Goal: Transaction & Acquisition: Register for event/course

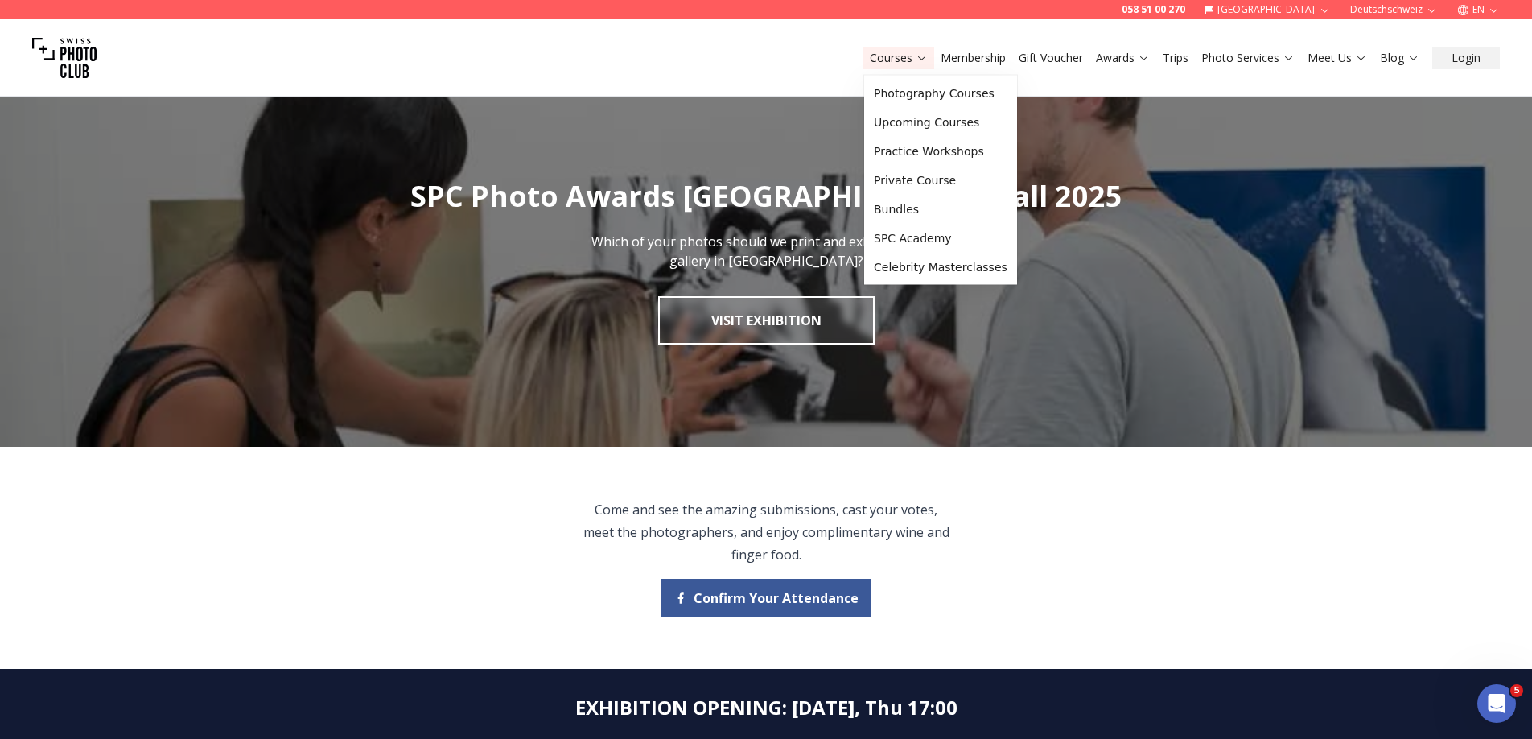
click at [891, 63] on link "Courses" at bounding box center [899, 58] width 58 height 16
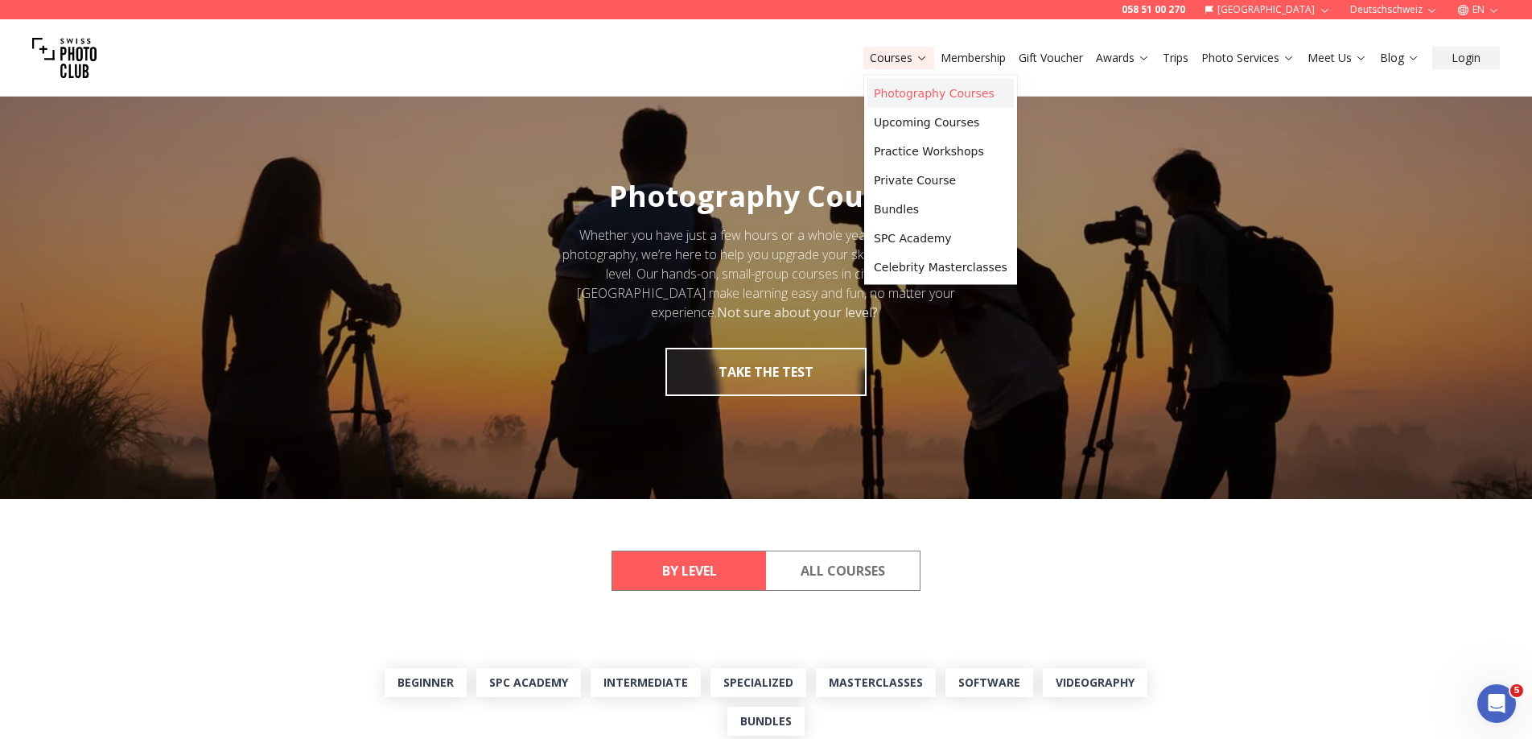
click at [916, 96] on link "Photography Courses" at bounding box center [940, 93] width 146 height 29
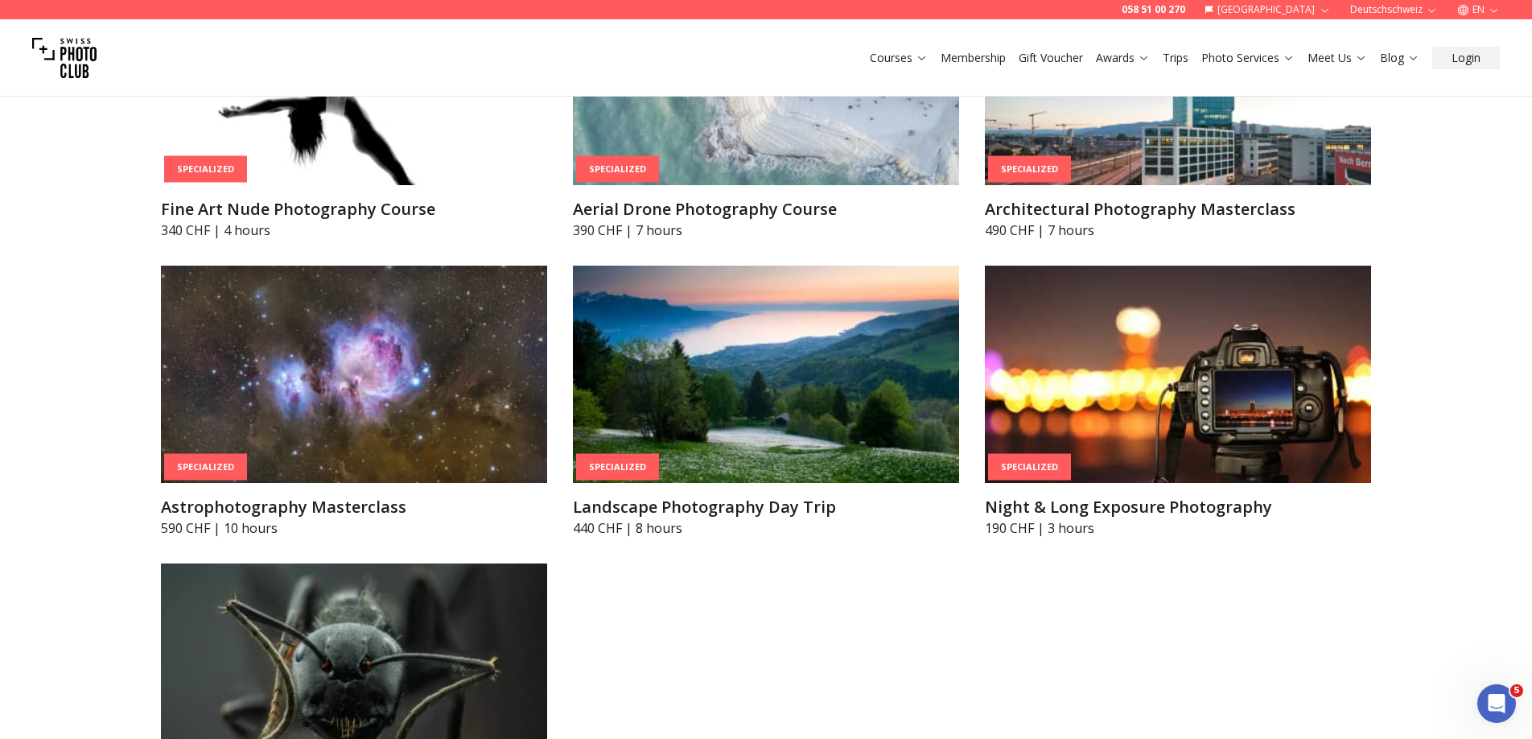
scroll to position [3894, 0]
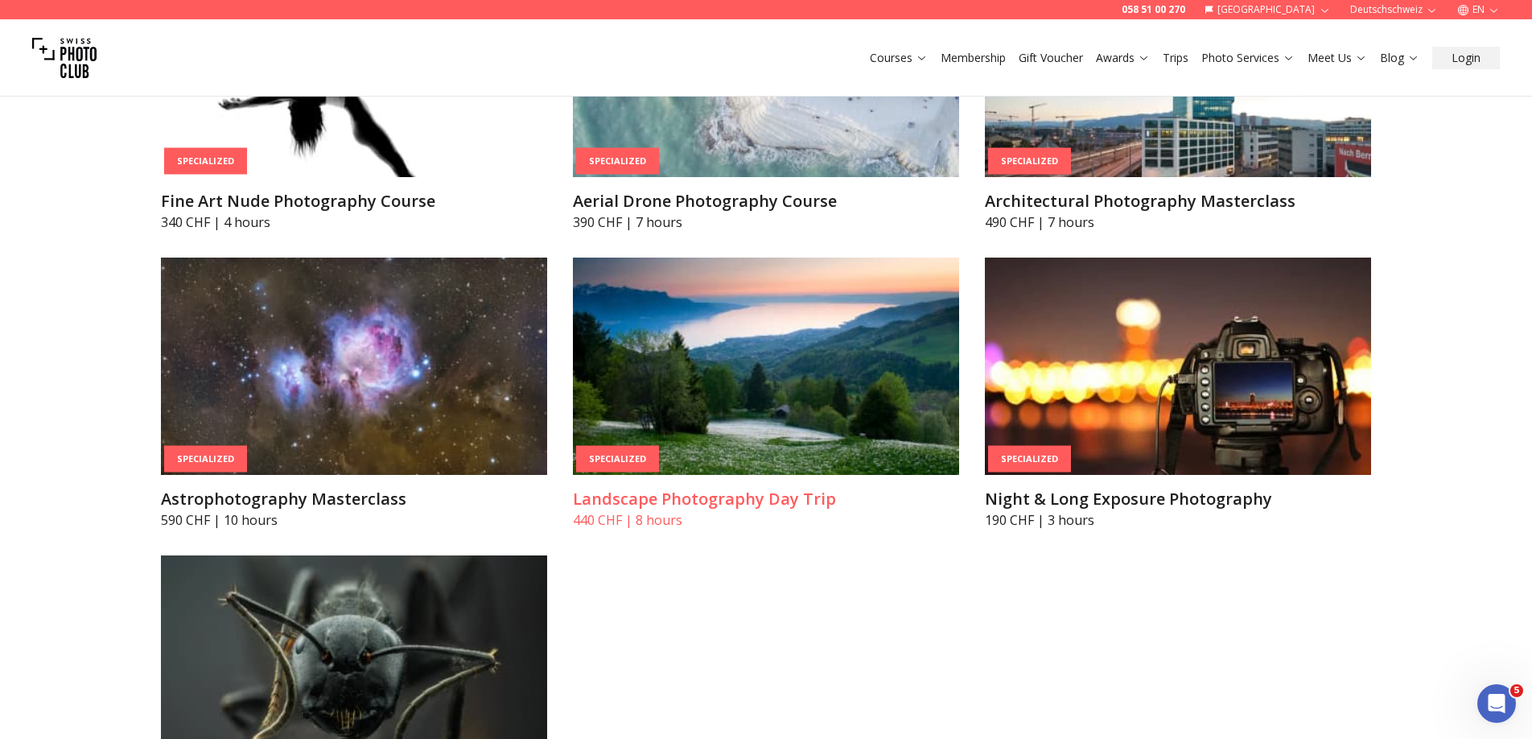
click at [688, 492] on h3 "Landscape Photography Day Trip" at bounding box center [766, 499] width 386 height 23
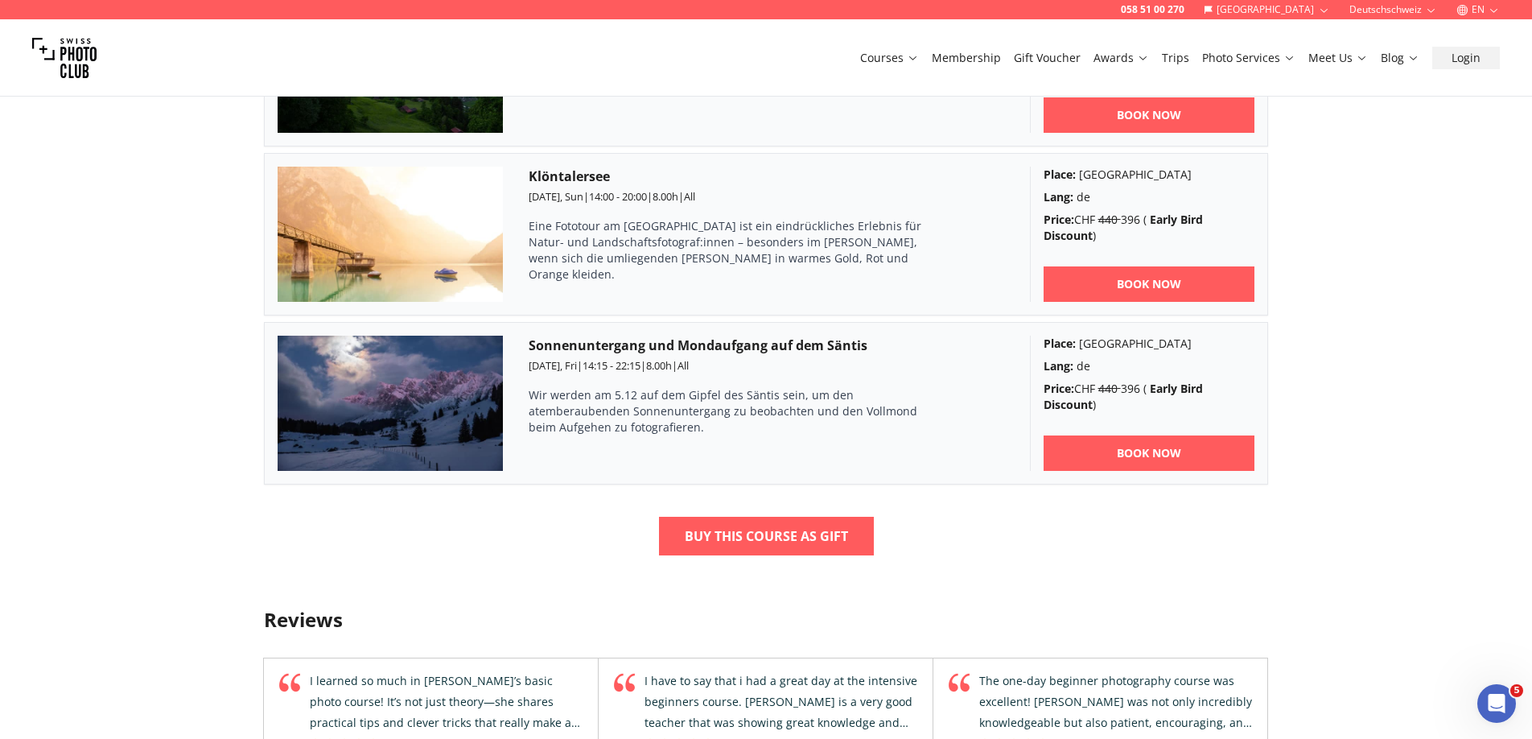
scroll to position [1411, 0]
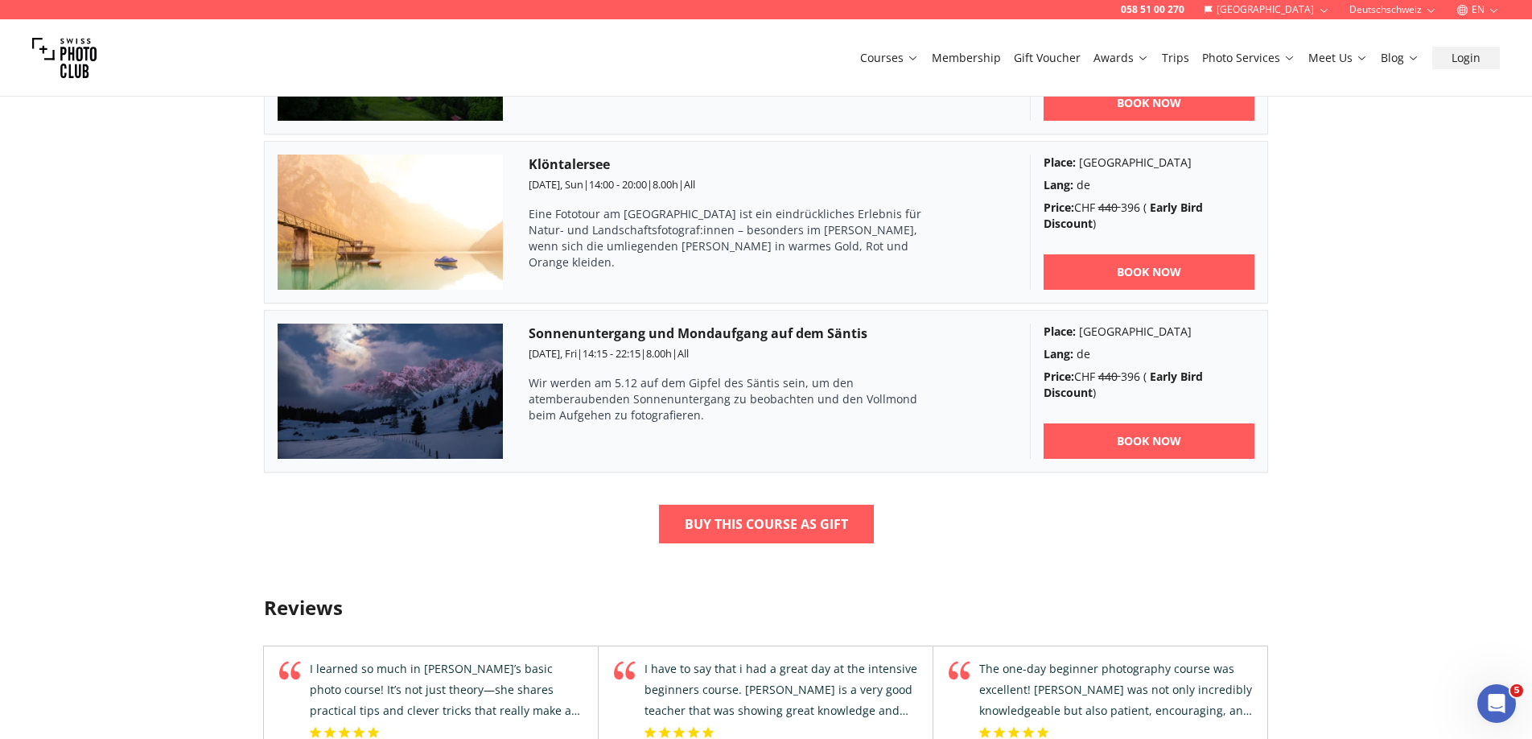
click at [1375, 9] on button "Deutschschweiz" at bounding box center [1393, 9] width 101 height 19
click at [1375, 49] on link "Romandie" at bounding box center [1395, 54] width 97 height 19
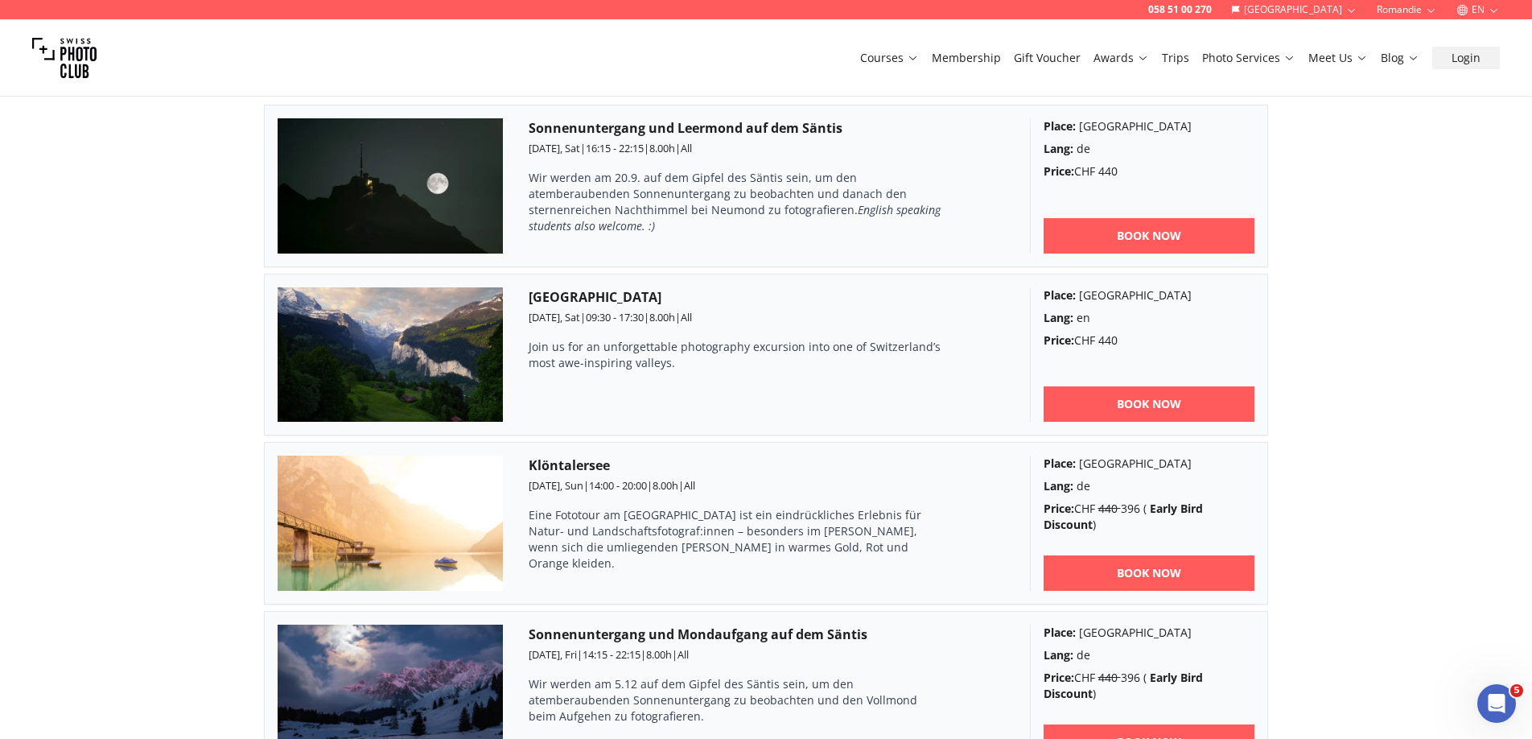
scroll to position [528, 0]
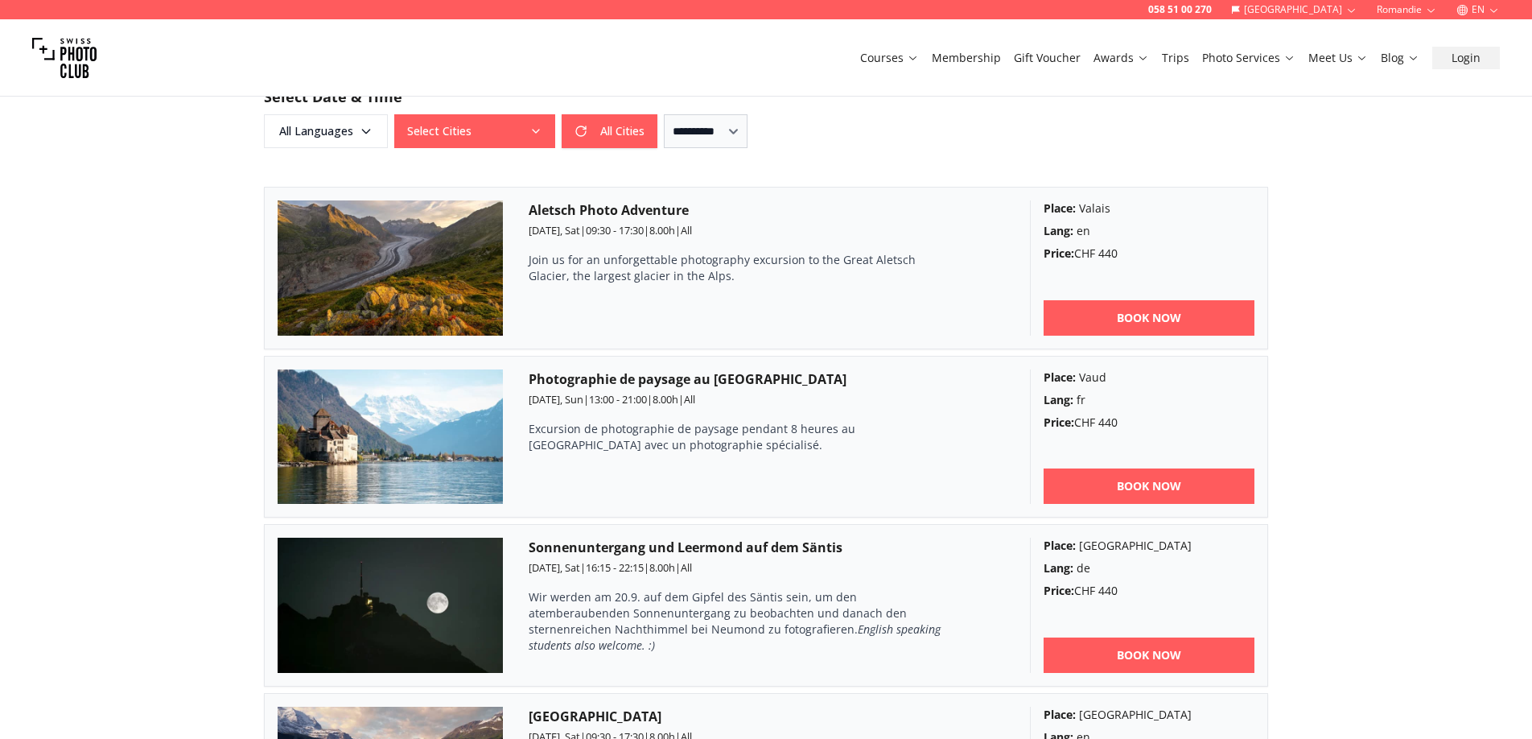
scroll to position [1002, 0]
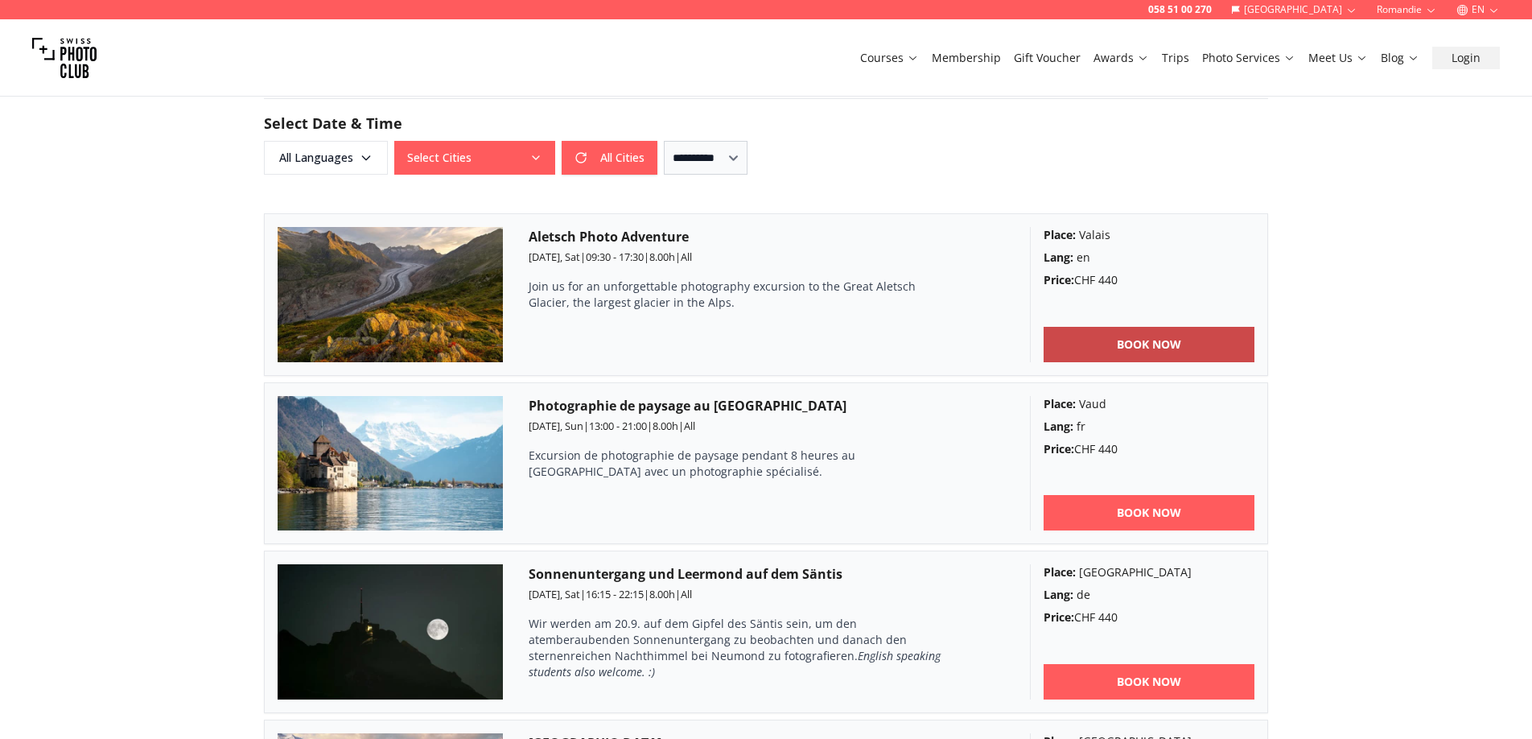
click at [1113, 337] on link "BOOK NOW" at bounding box center [1149, 344] width 212 height 35
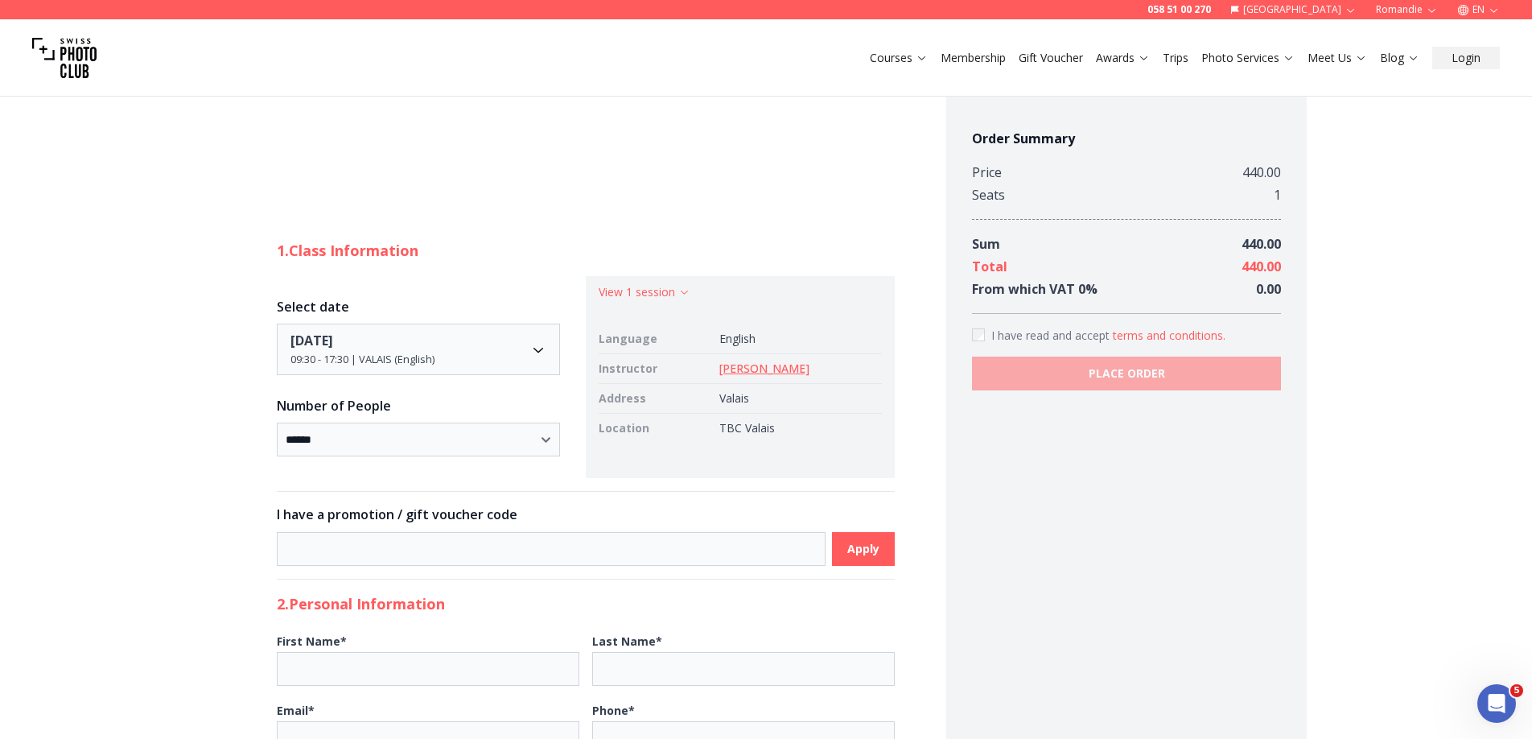
scroll to position [2311, 0]
